Goal: Task Accomplishment & Management: Manage account settings

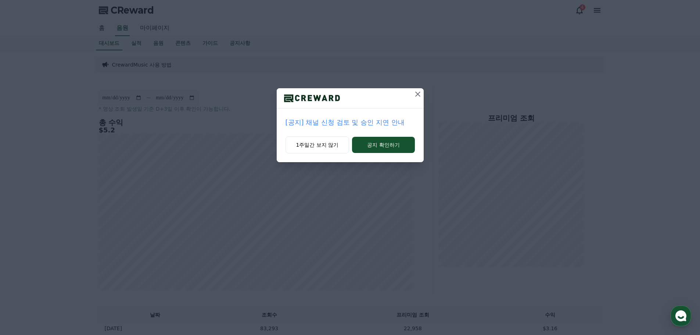
click at [421, 93] on icon at bounding box center [417, 94] width 9 height 9
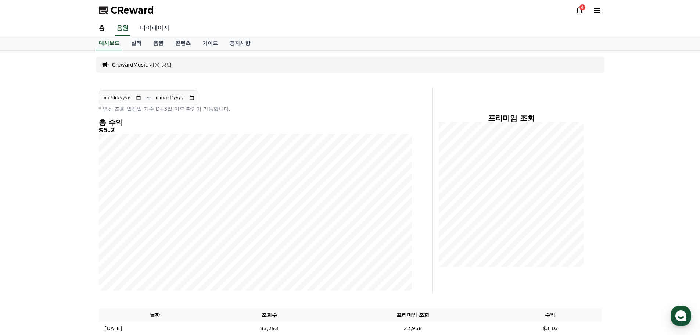
click at [163, 27] on link "마이페이지" at bounding box center [154, 28] width 41 height 15
select select "**********"
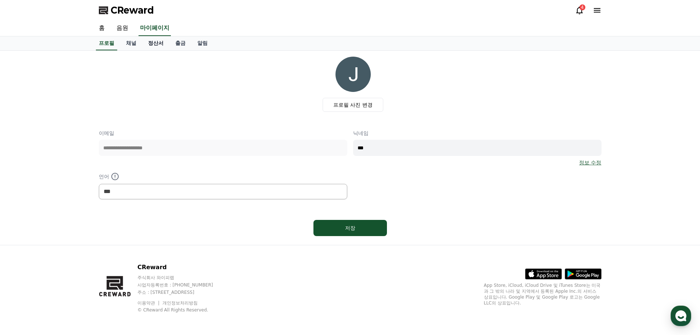
click at [155, 45] on link "정산서" at bounding box center [155, 43] width 27 height 14
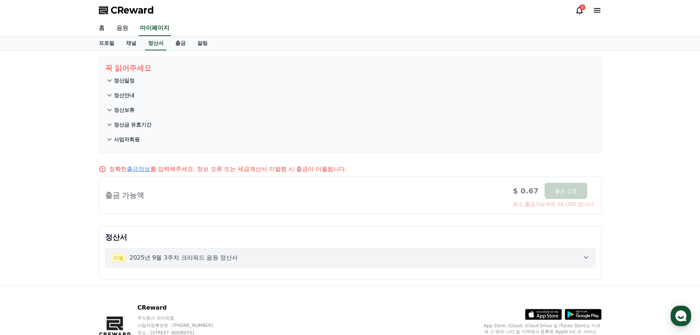
click at [516, 213] on div at bounding box center [350, 195] width 502 height 37
click at [517, 214] on div "정확한 출금정보 를 입력해주세요. 정보 오류 또는 세금계산서 미발행 시 출금이 이월됩니다. 출금 가능액 $ 0.67 출금 신청 최소 출금가능액…" at bounding box center [350, 189] width 508 height 55
click at [579, 10] on icon at bounding box center [579, 10] width 9 height 9
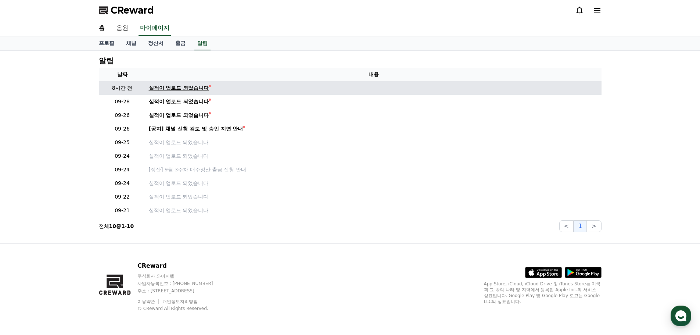
click at [180, 84] on div "실적이 업로드 되었습니다" at bounding box center [179, 88] width 60 height 8
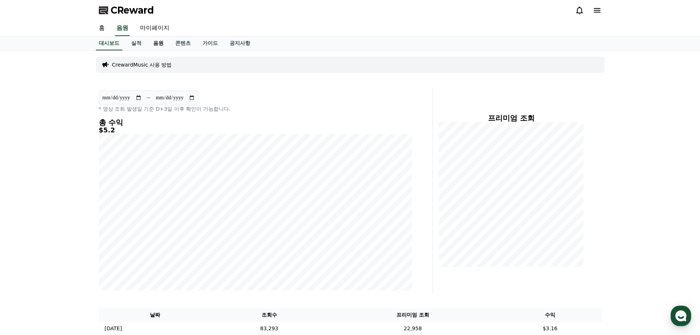
click at [158, 42] on link "음원" at bounding box center [158, 43] width 22 height 14
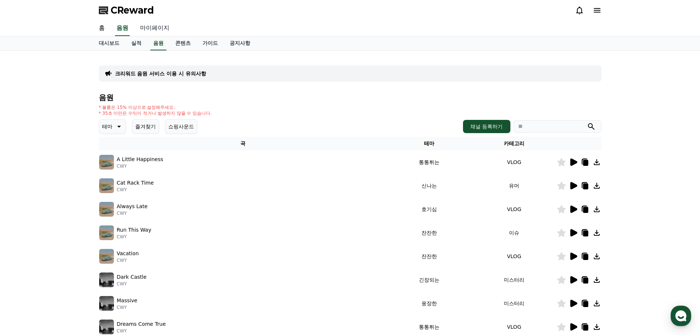
click at [165, 30] on link "마이페이지" at bounding box center [154, 28] width 41 height 15
select select "**********"
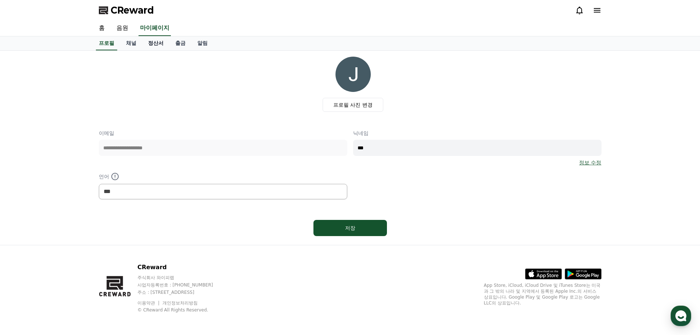
click at [147, 46] on link "정산서" at bounding box center [155, 43] width 27 height 14
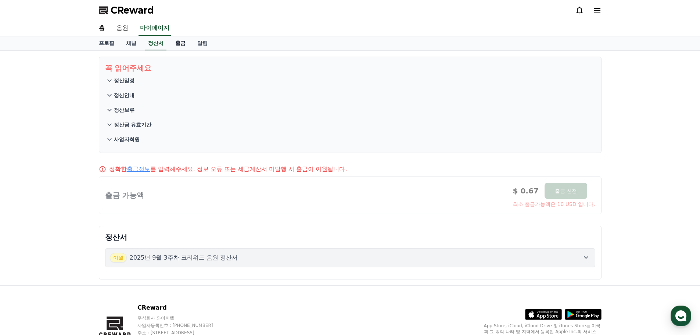
click at [169, 45] on link "출금" at bounding box center [180, 43] width 22 height 14
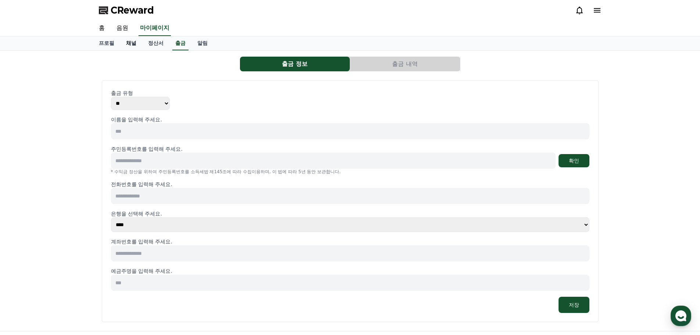
click at [131, 42] on link "채널" at bounding box center [131, 43] width 22 height 14
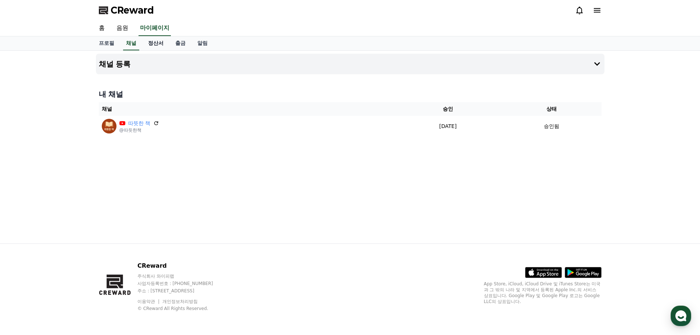
click at [160, 42] on link "정산서" at bounding box center [155, 43] width 27 height 14
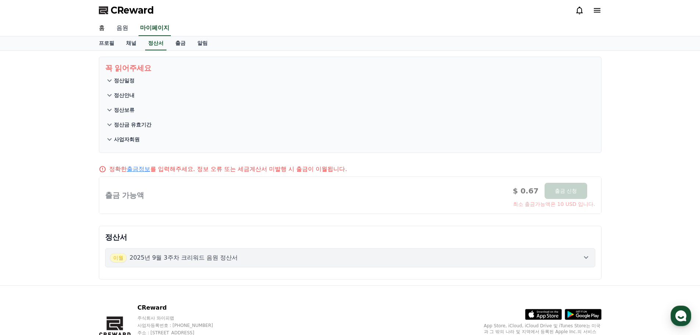
click at [126, 30] on link "음원" at bounding box center [123, 28] width 24 height 15
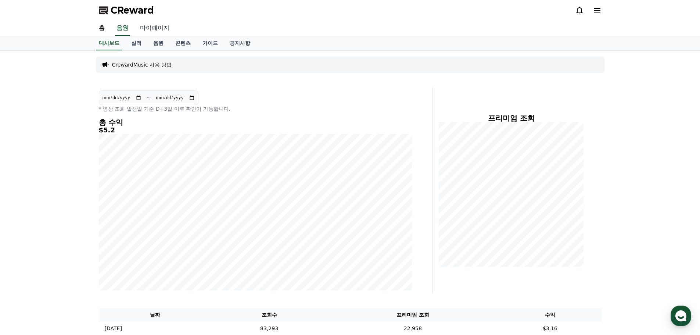
click at [154, 31] on link "마이페이지" at bounding box center [154, 28] width 41 height 15
select select "**********"
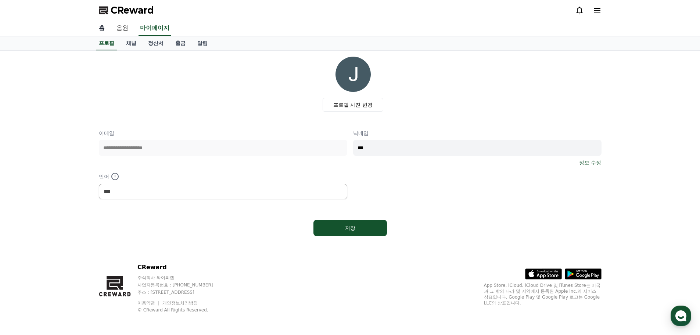
click at [97, 30] on link "홈" at bounding box center [102, 28] width 18 height 15
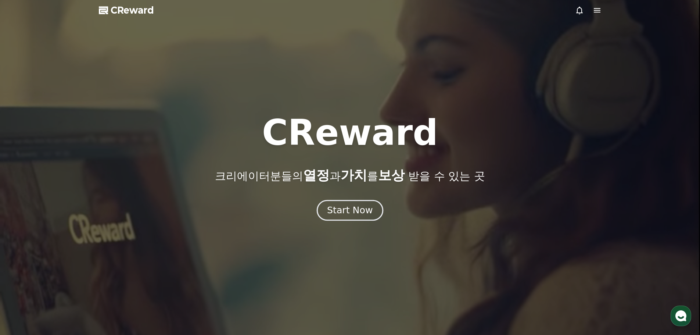
click at [361, 215] on div "Start Now" at bounding box center [350, 210] width 46 height 12
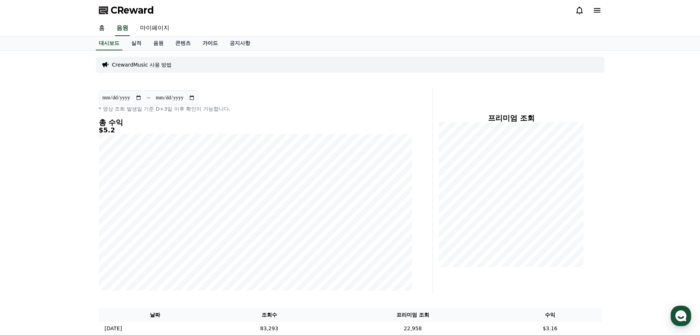
click at [209, 43] on link "가이드" at bounding box center [210, 43] width 27 height 14
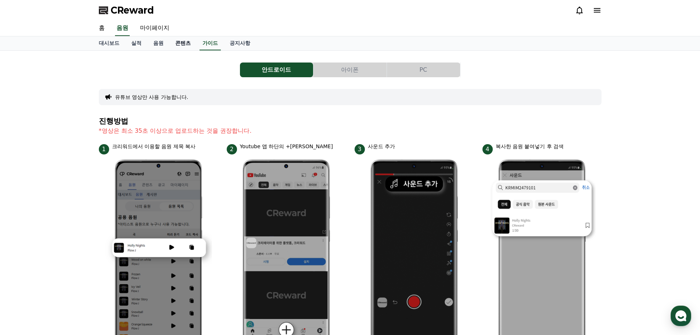
click at [174, 43] on link "콘텐츠" at bounding box center [182, 43] width 27 height 14
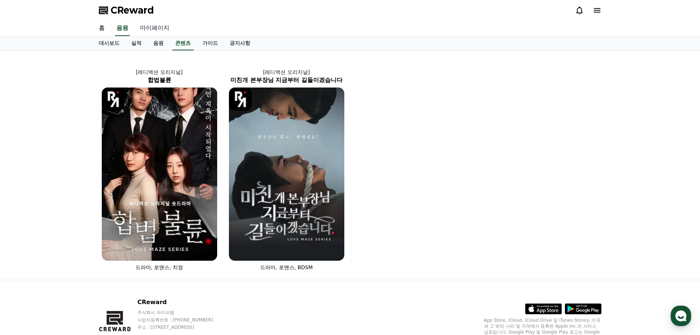
click at [162, 26] on link "마이페이지" at bounding box center [154, 28] width 41 height 15
select select "**********"
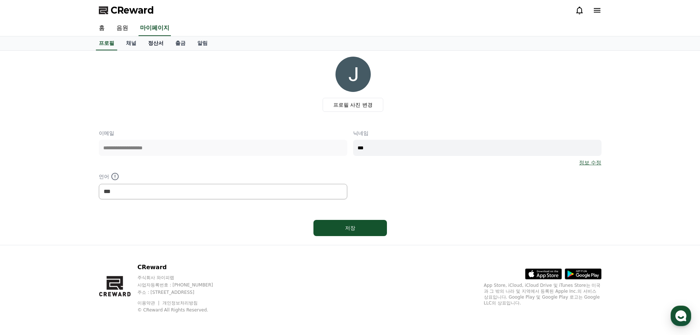
click at [148, 45] on link "정산서" at bounding box center [155, 43] width 27 height 14
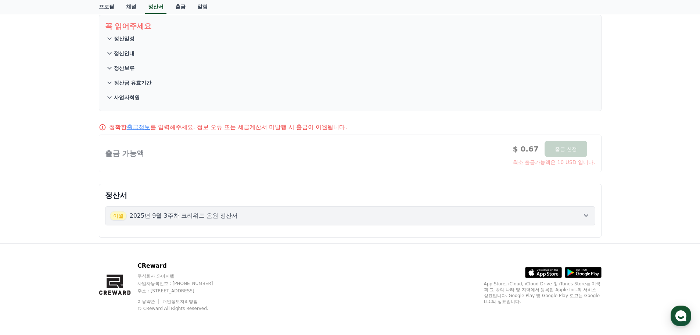
drag, startPoint x: 72, startPoint y: 162, endPoint x: 42, endPoint y: 165, distance: 29.9
click at [41, 165] on div "꼭 읽어주세요 정산일정 정산안내 정산보류 정산금 유효기간 사업자회원 정확한 출금정보 를 입력해주세요. 정보 오류 또는 세금계산서 미발행 시 출…" at bounding box center [350, 126] width 700 height 234
